Goal: Ask a question: Seek information or help from site administrators or community

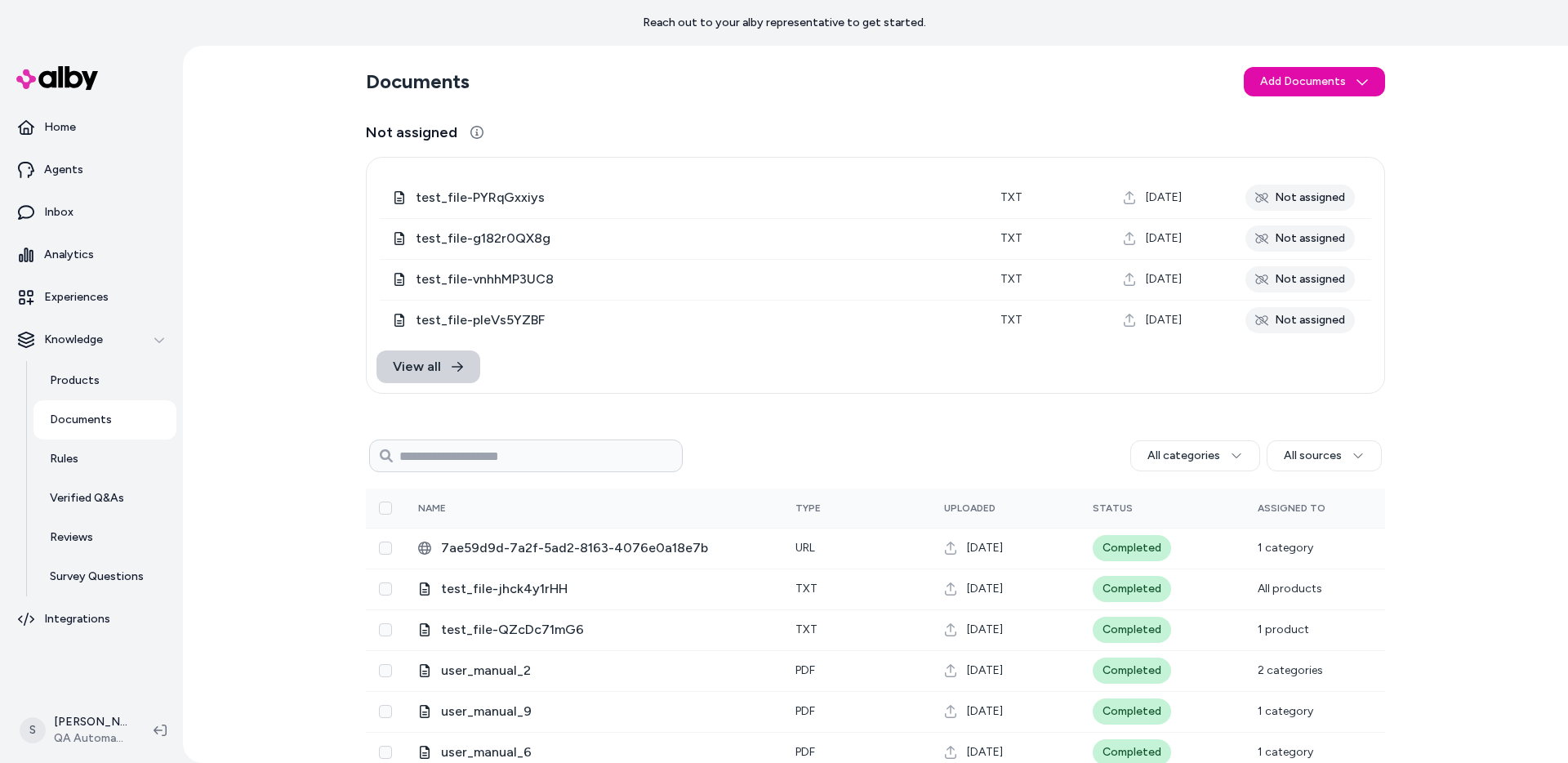
click at [447, 367] on link "View all" at bounding box center [428, 366] width 104 height 32
click at [425, 367] on span "View all" at bounding box center [417, 366] width 48 height 19
click at [421, 368] on span "View all" at bounding box center [417, 366] width 48 height 19
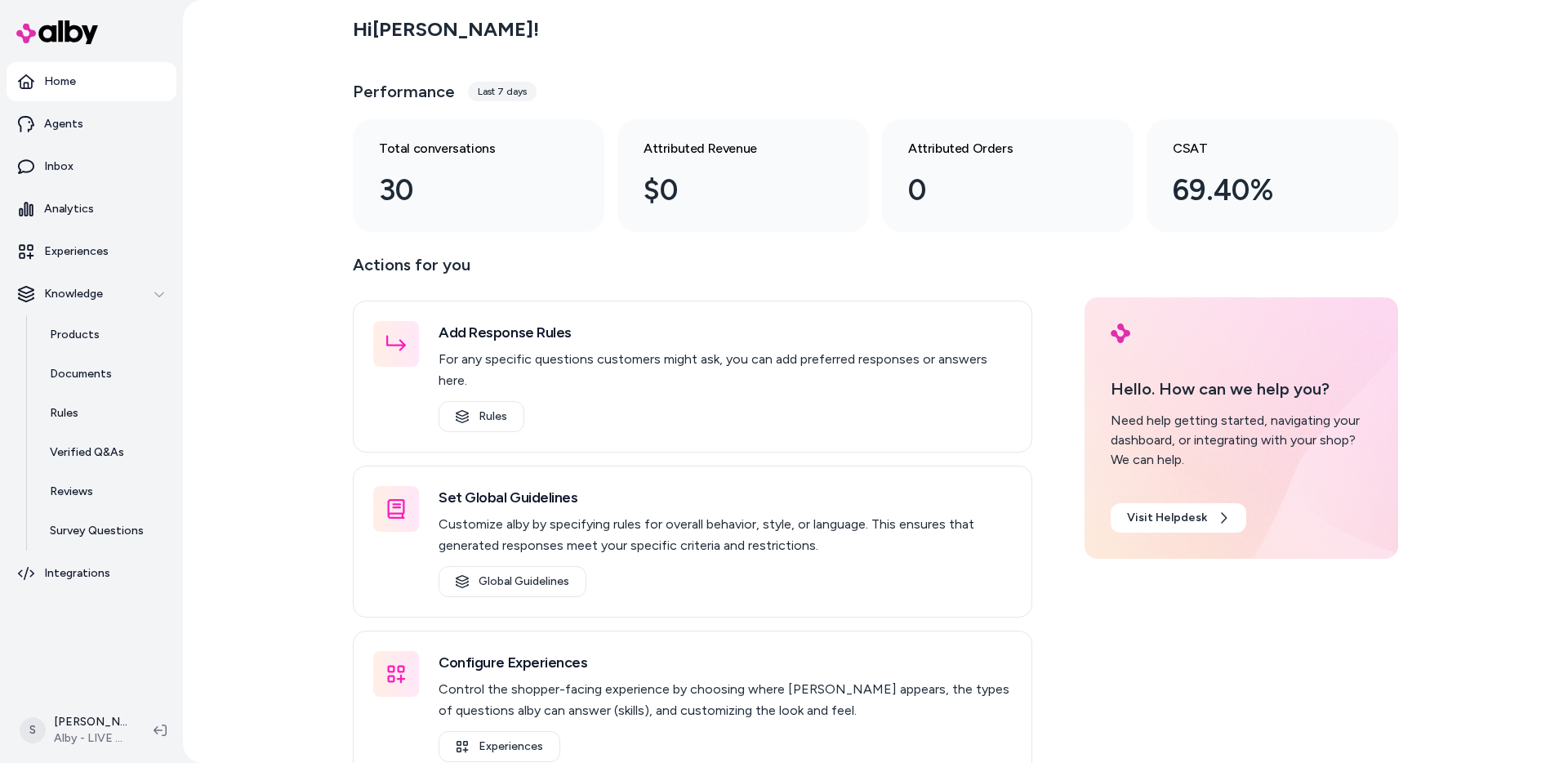
click at [283, 522] on div "Hi [PERSON_NAME] ! Performance Last 7 days Total conversations 30 Attributed Re…" at bounding box center [876, 381] width 1386 height 763
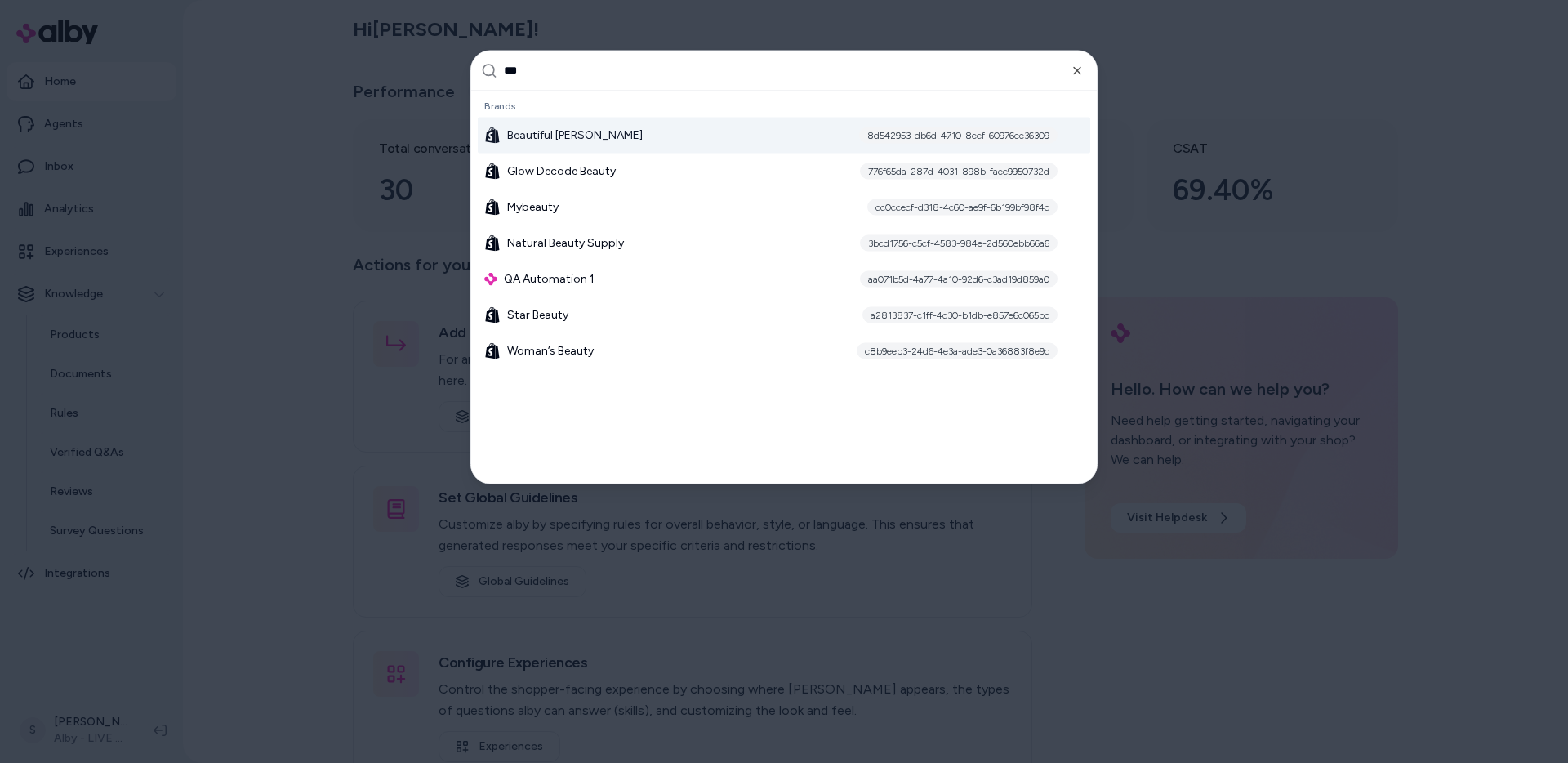
type input "****"
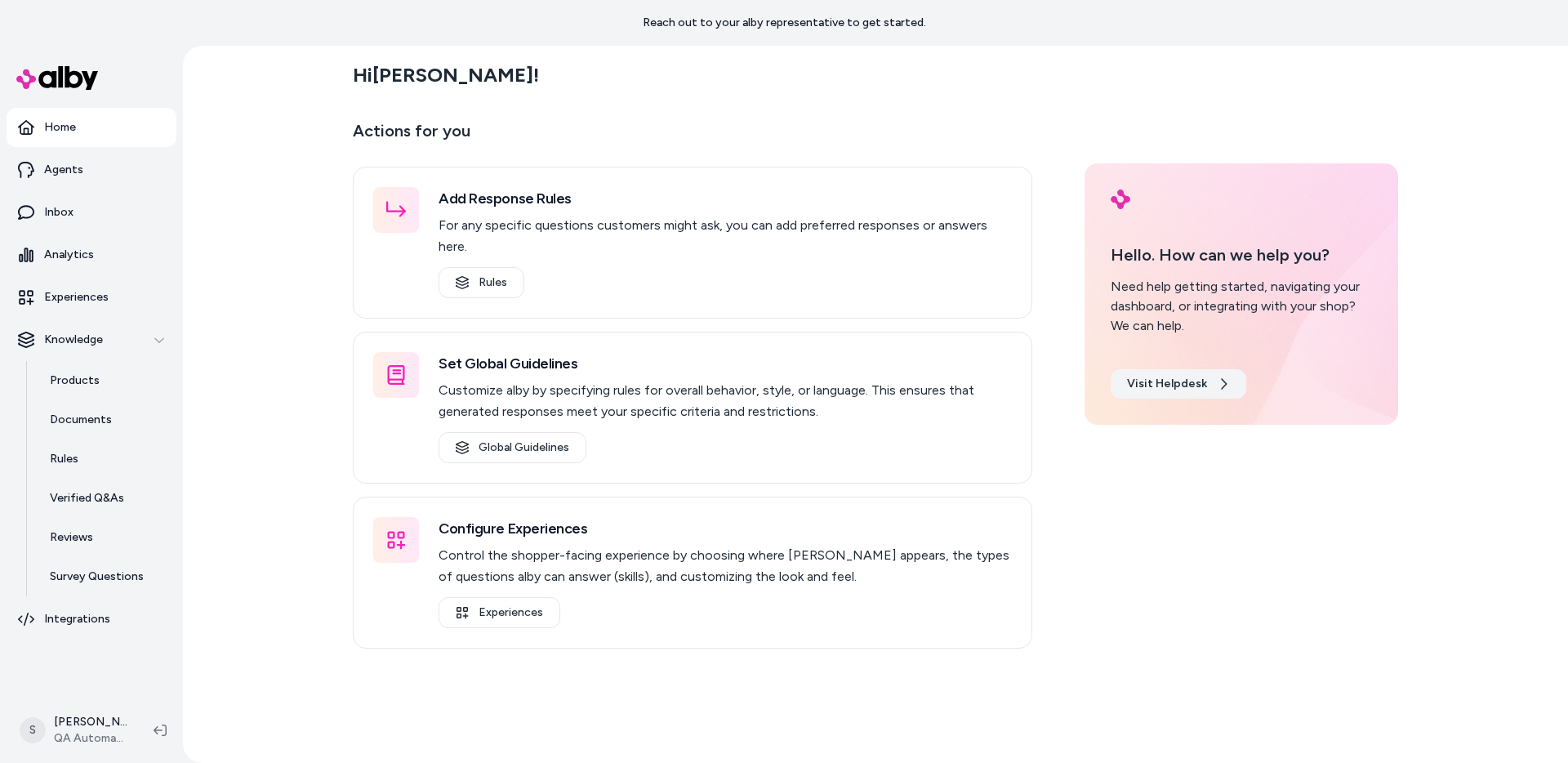
click at [1184, 388] on link "Visit Helpdesk" at bounding box center [1178, 384] width 135 height 30
click at [78, 294] on p "Experiences" at bounding box center [77, 297] width 65 height 17
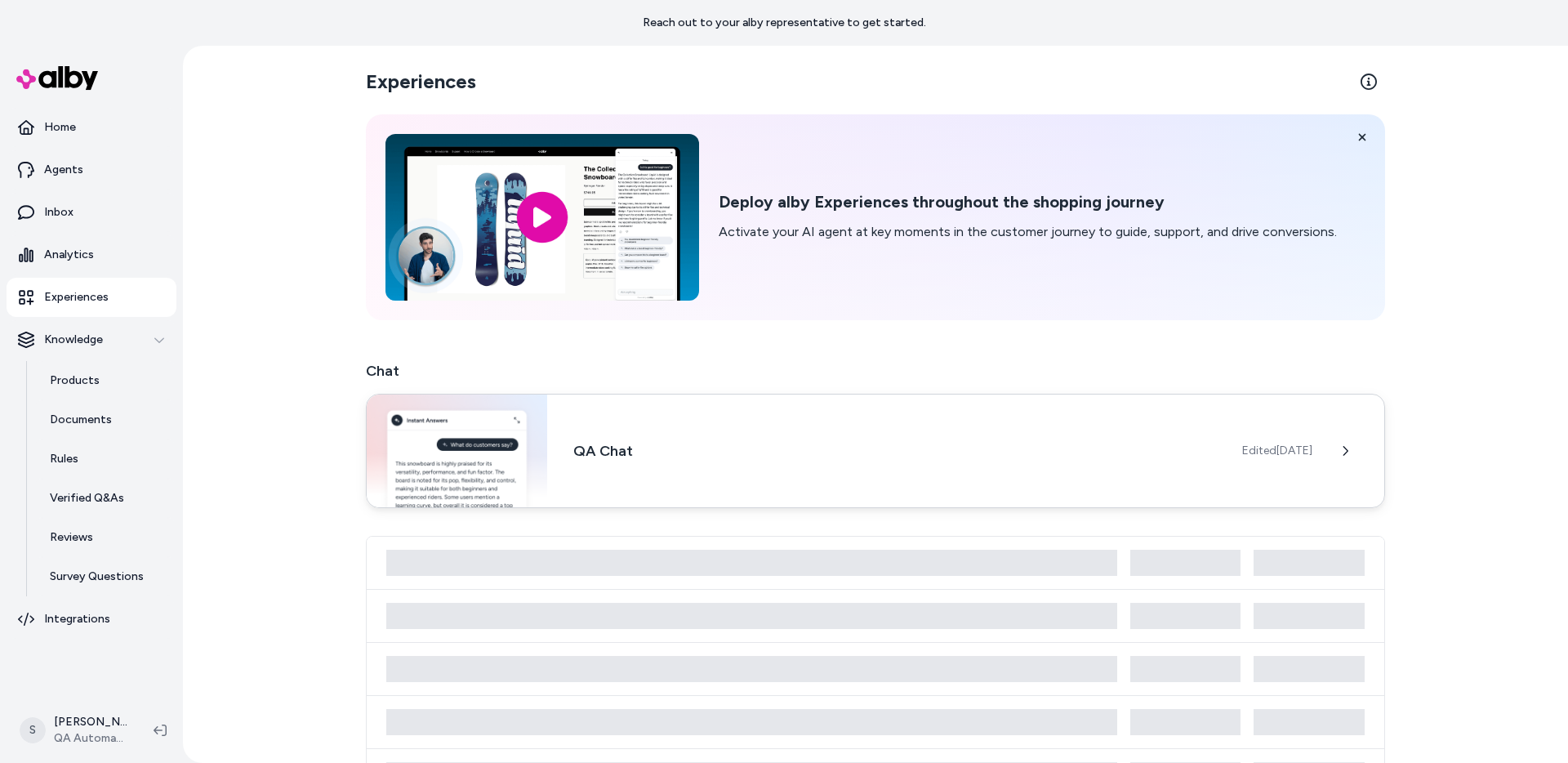
click at [1019, 506] on div "QA Chat Edited May 19, 2025" at bounding box center [876, 450] width 1019 height 114
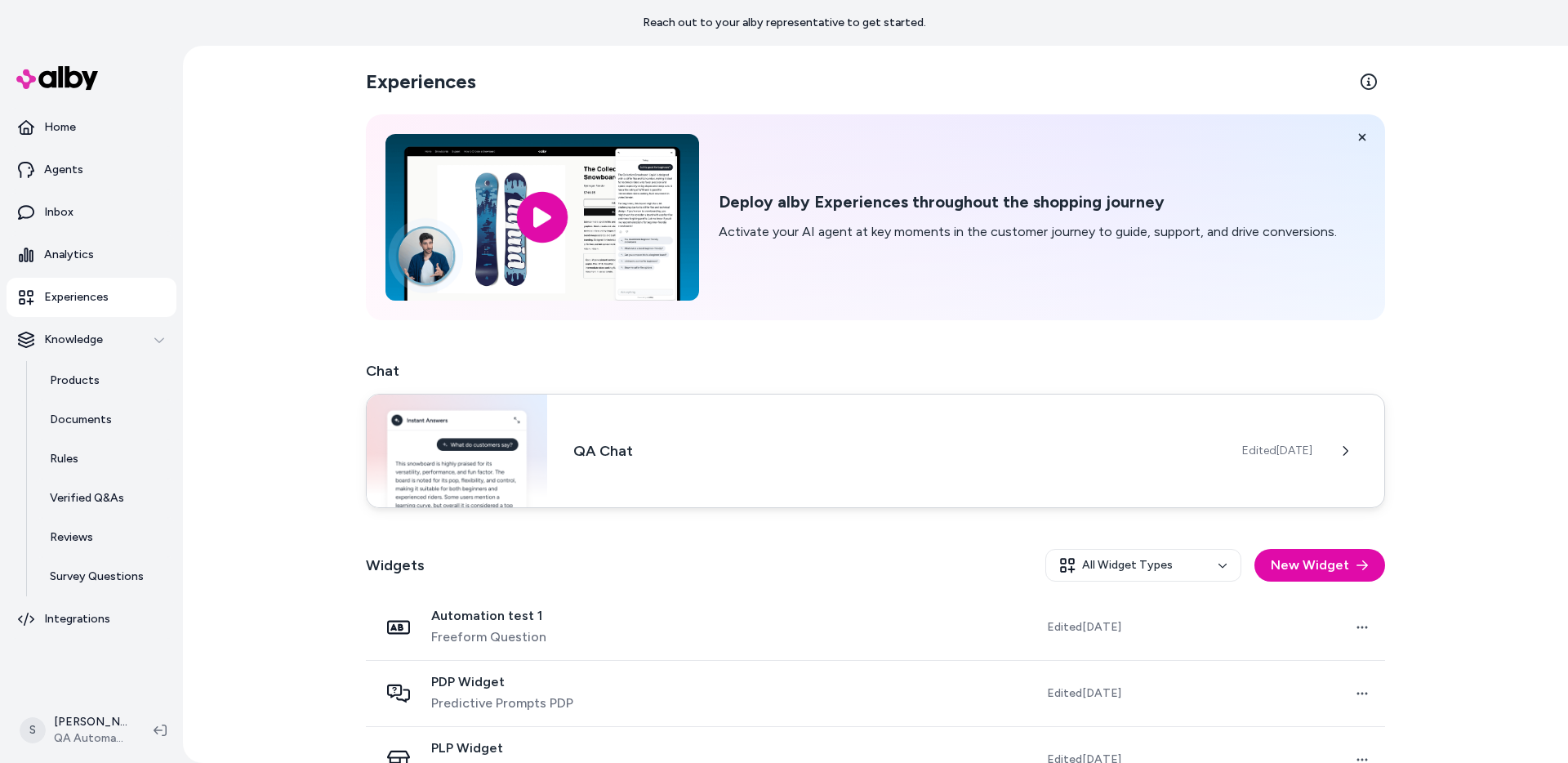
click at [998, 453] on h3 "QA Chat" at bounding box center [895, 451] width 643 height 23
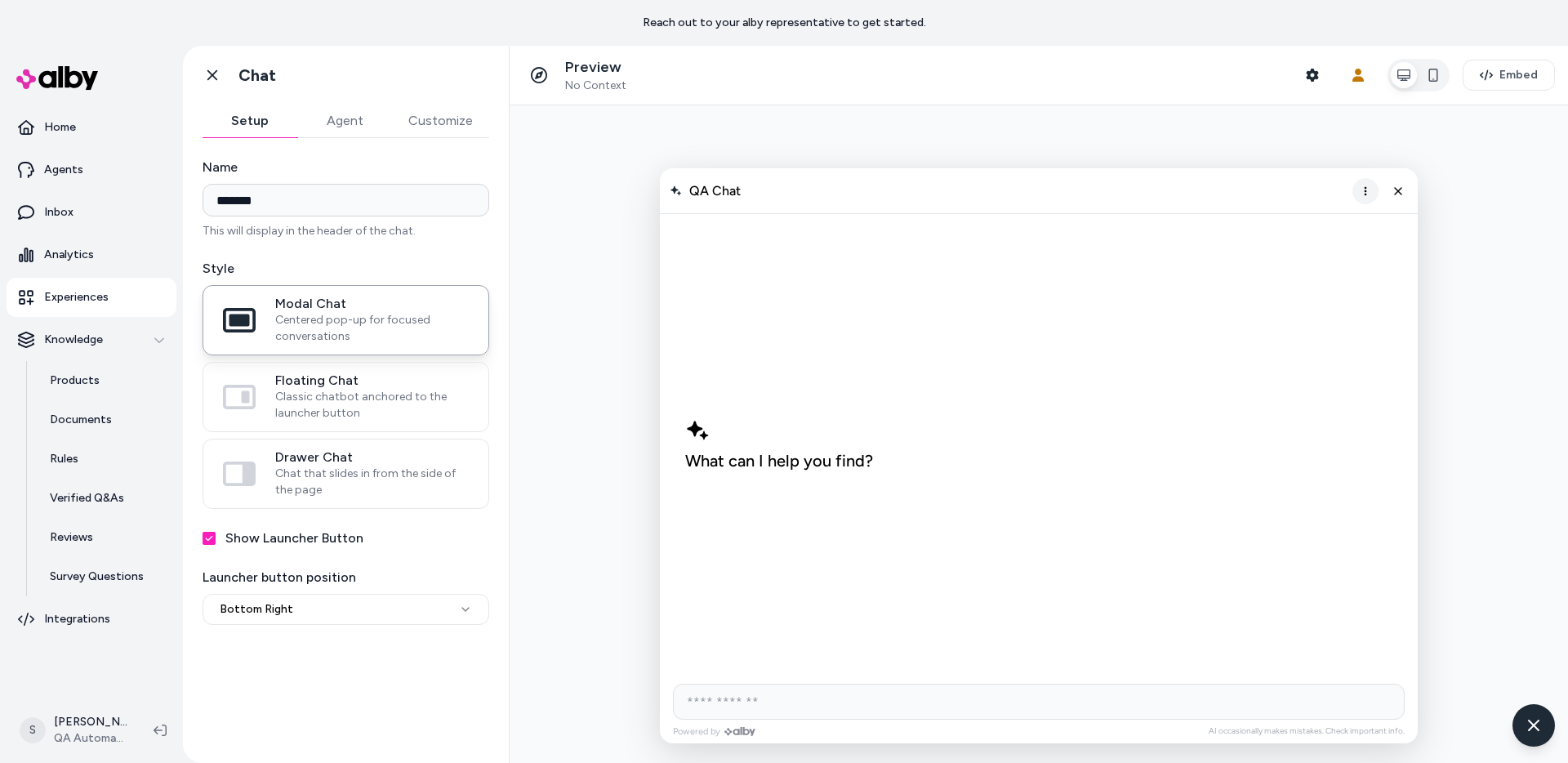
click at [1363, 188] on icon "More options" at bounding box center [1366, 191] width 13 height 13
click at [1105, 347] on div "What can I help you find?" at bounding box center [1039, 443] width 733 height 460
click at [749, 699] on input "AI Shopping Assistant" at bounding box center [1039, 701] width 732 height 36
type input "**********"
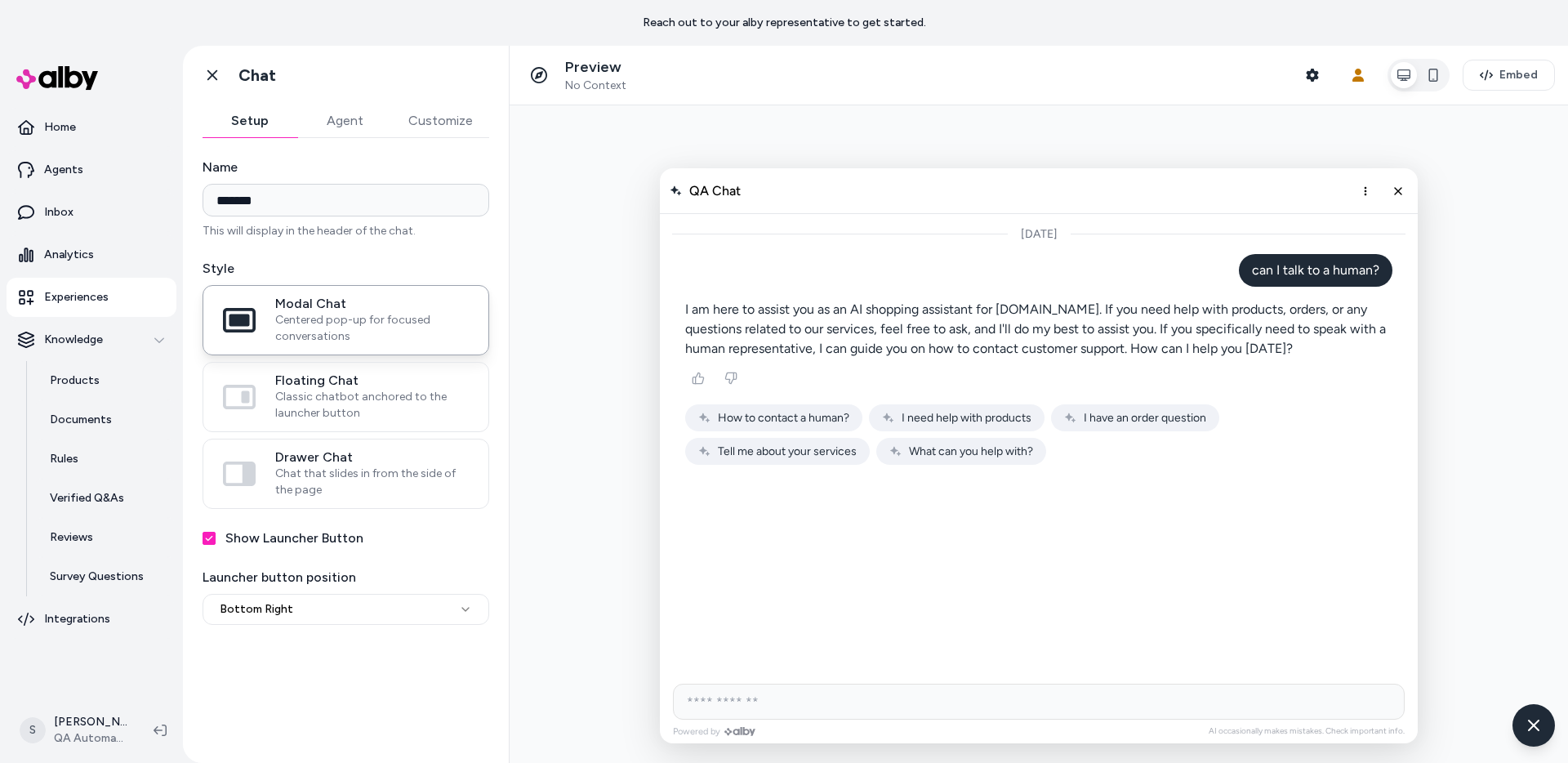
click at [767, 411] on span "How to contact a human?" at bounding box center [783, 418] width 132 height 14
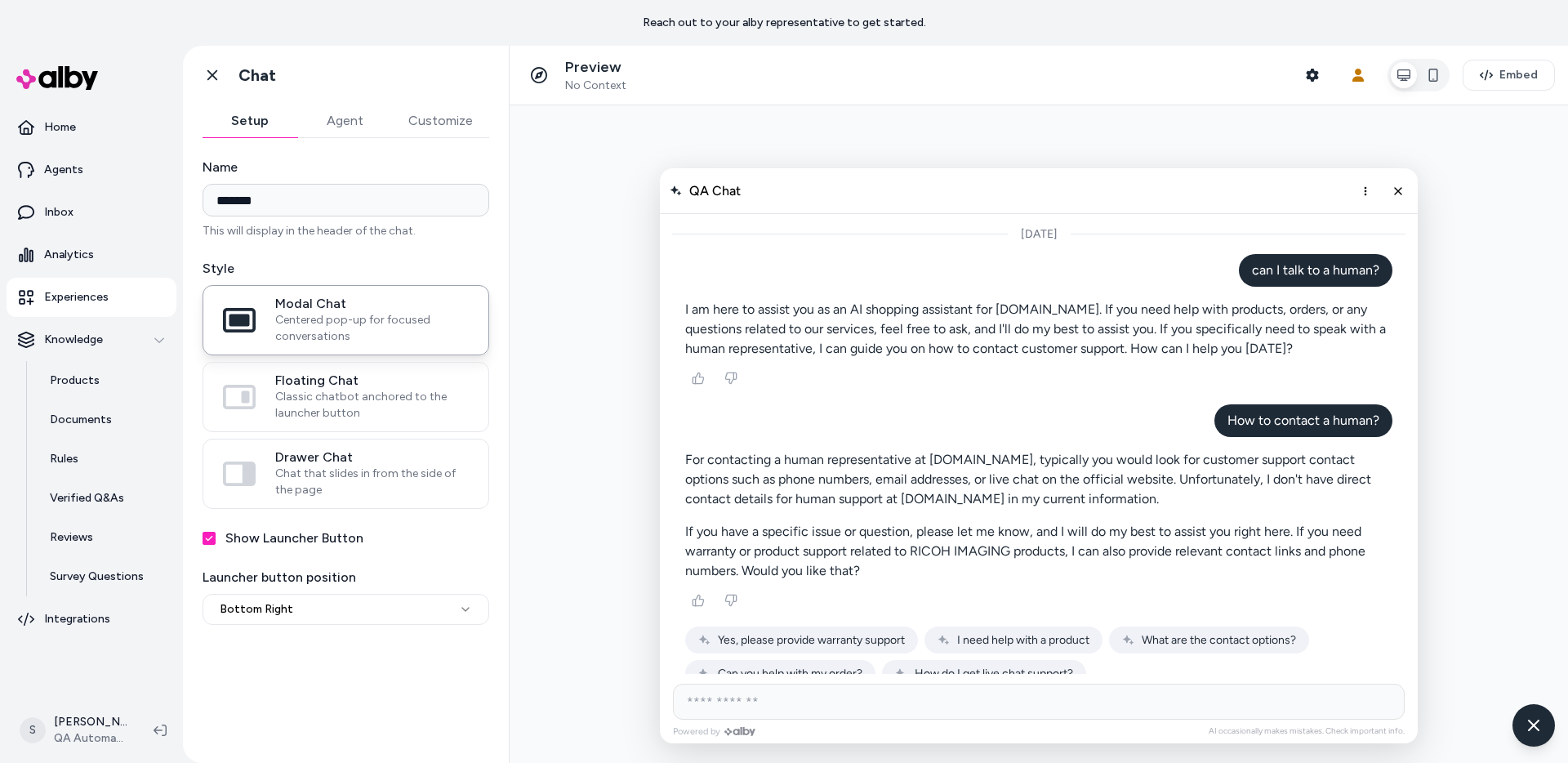
scroll to position [23, 0]
